Goal: Go to known website: Go to known website

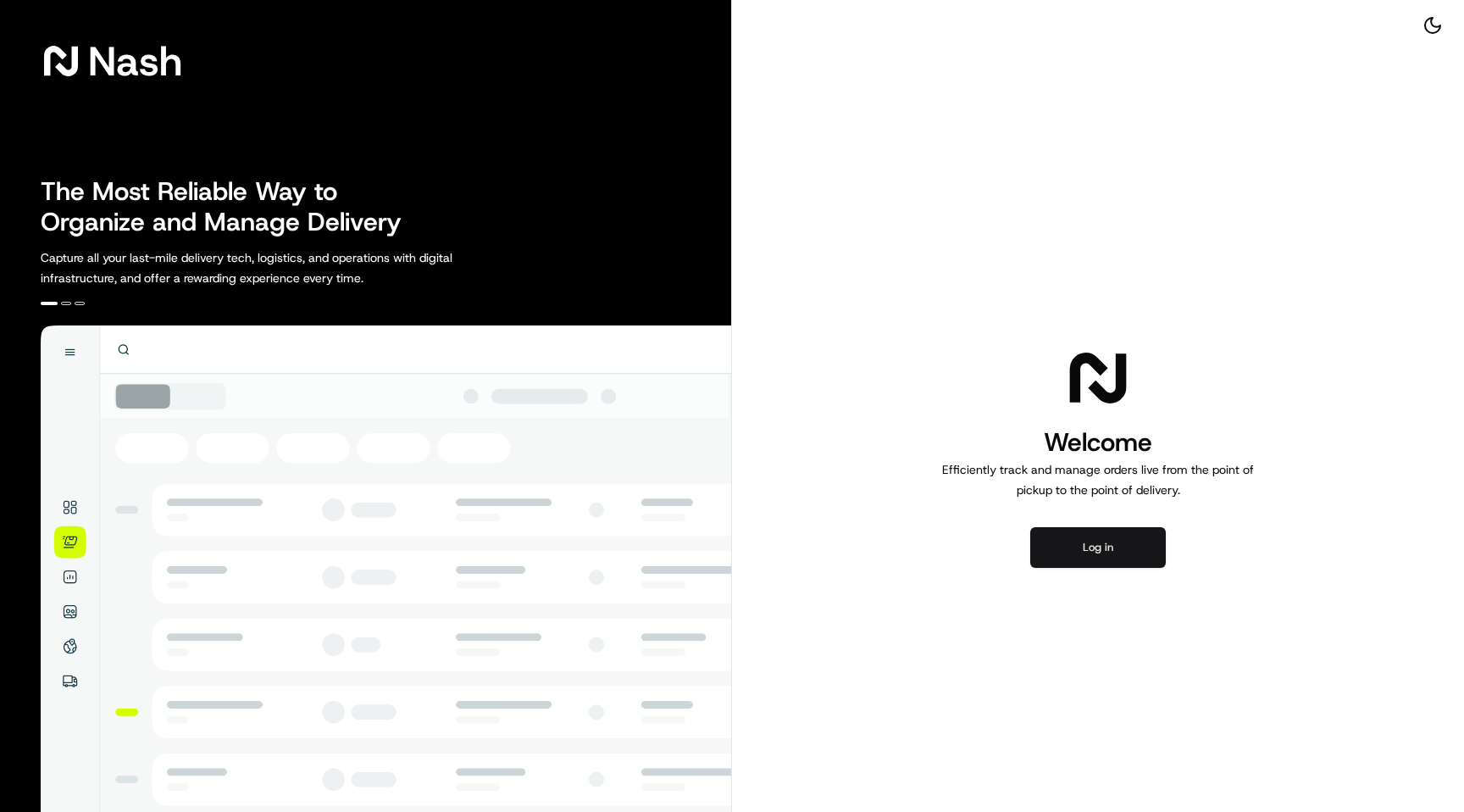
click at [1114, 544] on button "Log in" at bounding box center [1098, 547] width 136 height 41
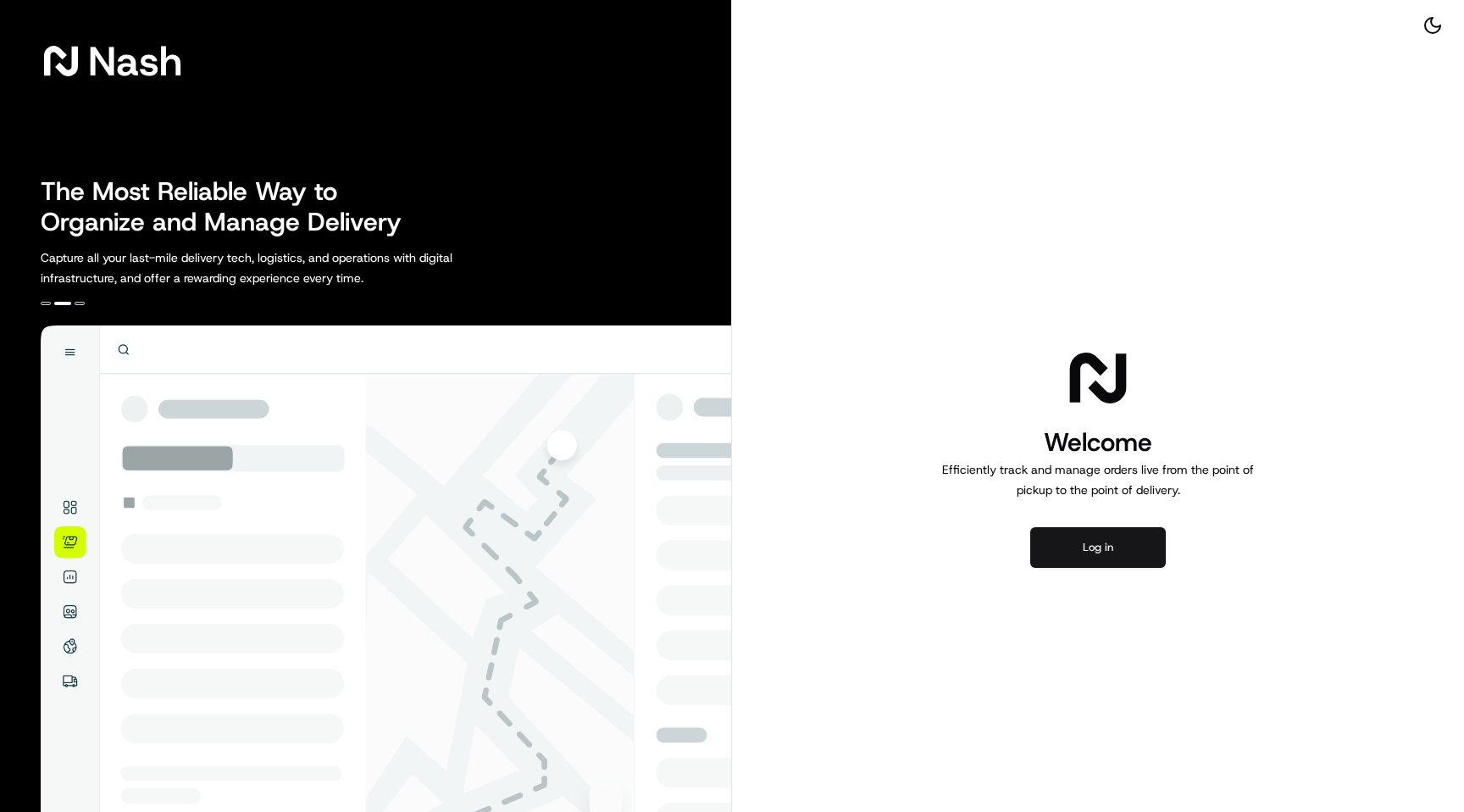
click at [1116, 556] on button "Log in" at bounding box center [1098, 547] width 136 height 41
